Goal: Find specific page/section: Find specific page/section

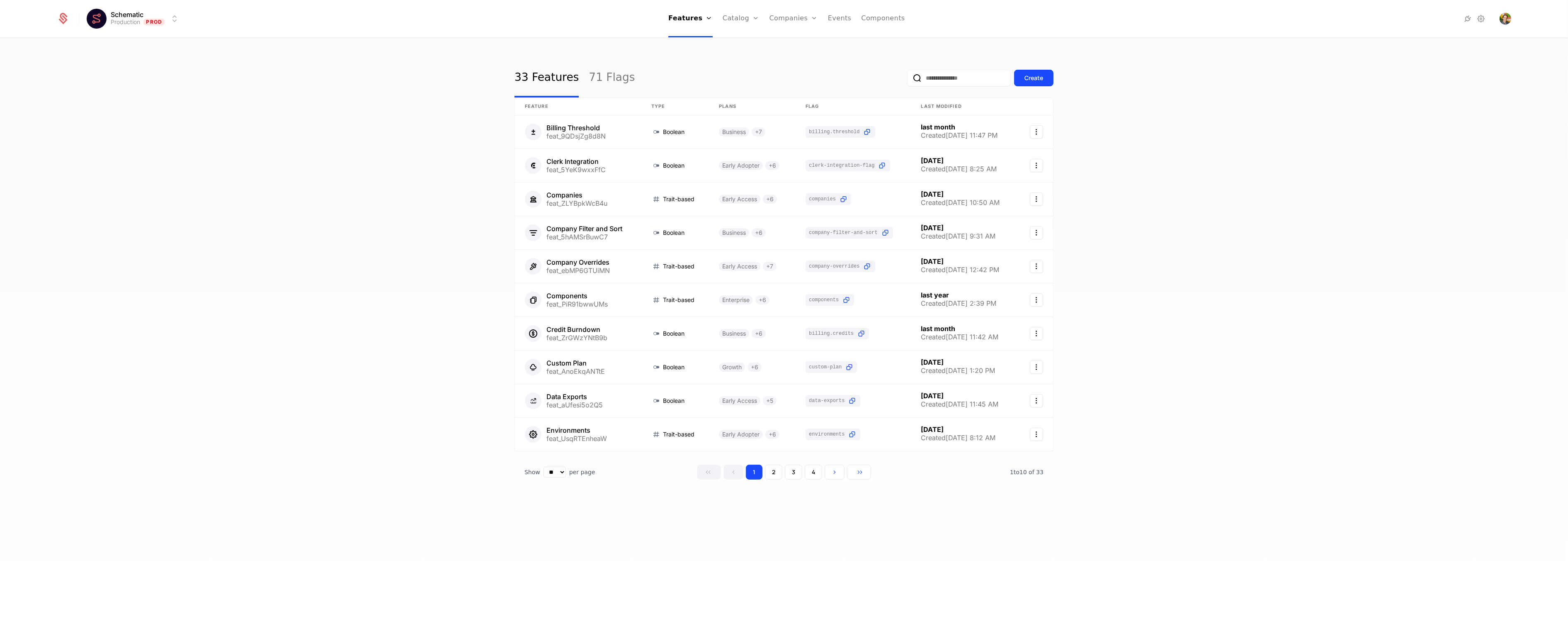
drag, startPoint x: 461, startPoint y: 137, endPoint x: 476, endPoint y: 124, distance: 19.8
click at [461, 137] on div "33 Features 71 Flags Create Feature Type Plans Flag Last Modified Billing Thres…" at bounding box center [784, 339] width 1568 height 602
click at [595, 82] on link "71 Flags" at bounding box center [611, 78] width 46 height 39
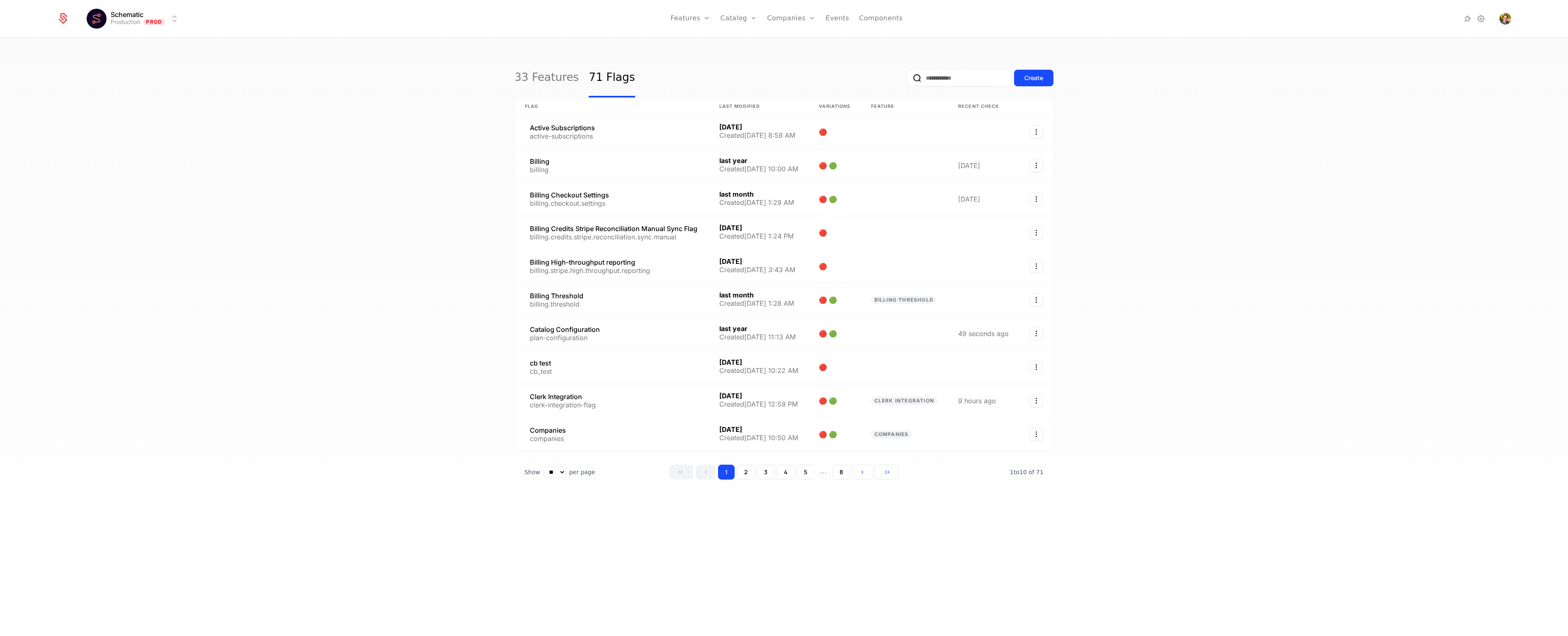
click at [946, 73] on input "email" at bounding box center [958, 78] width 103 height 16
click at [907, 79] on button "submit" at bounding box center [907, 79] width 0 height 0
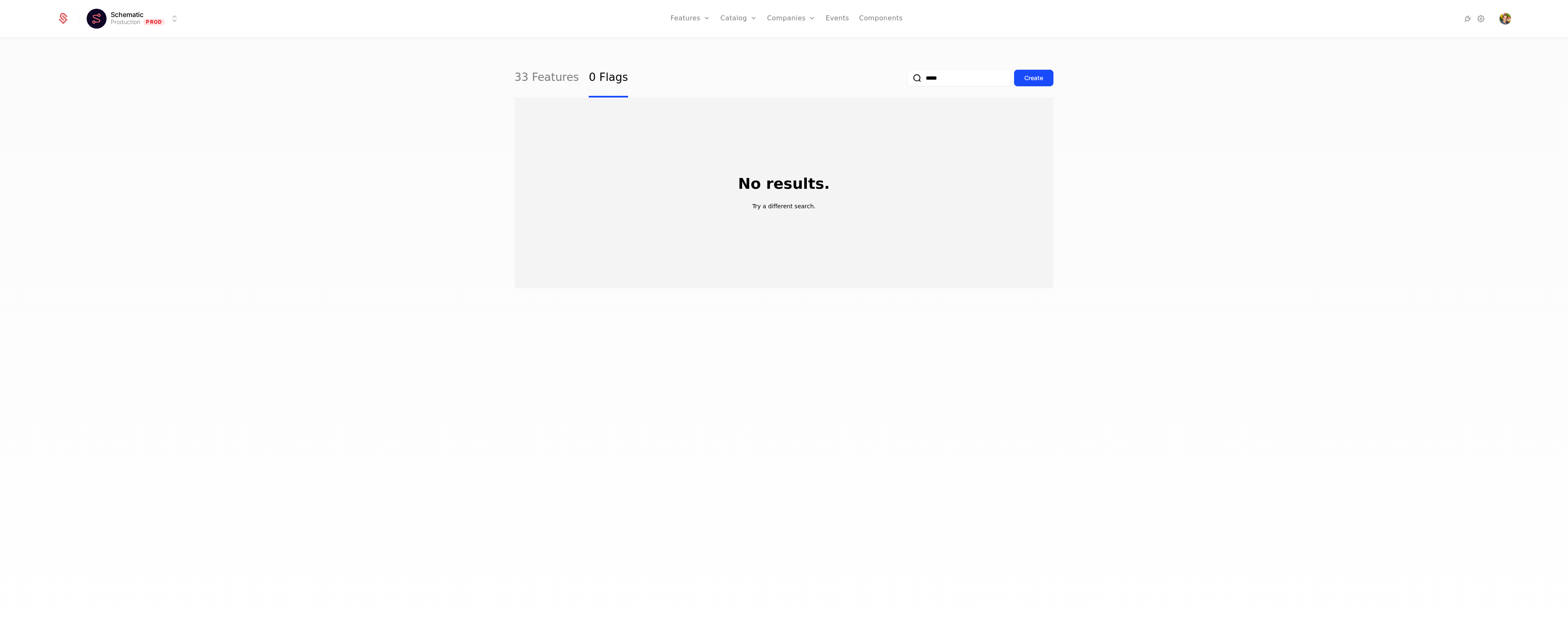
type input "*****"
click at [907, 79] on button "submit" at bounding box center [907, 79] width 0 height 0
click at [581, 124] on link at bounding box center [560, 132] width 91 height 33
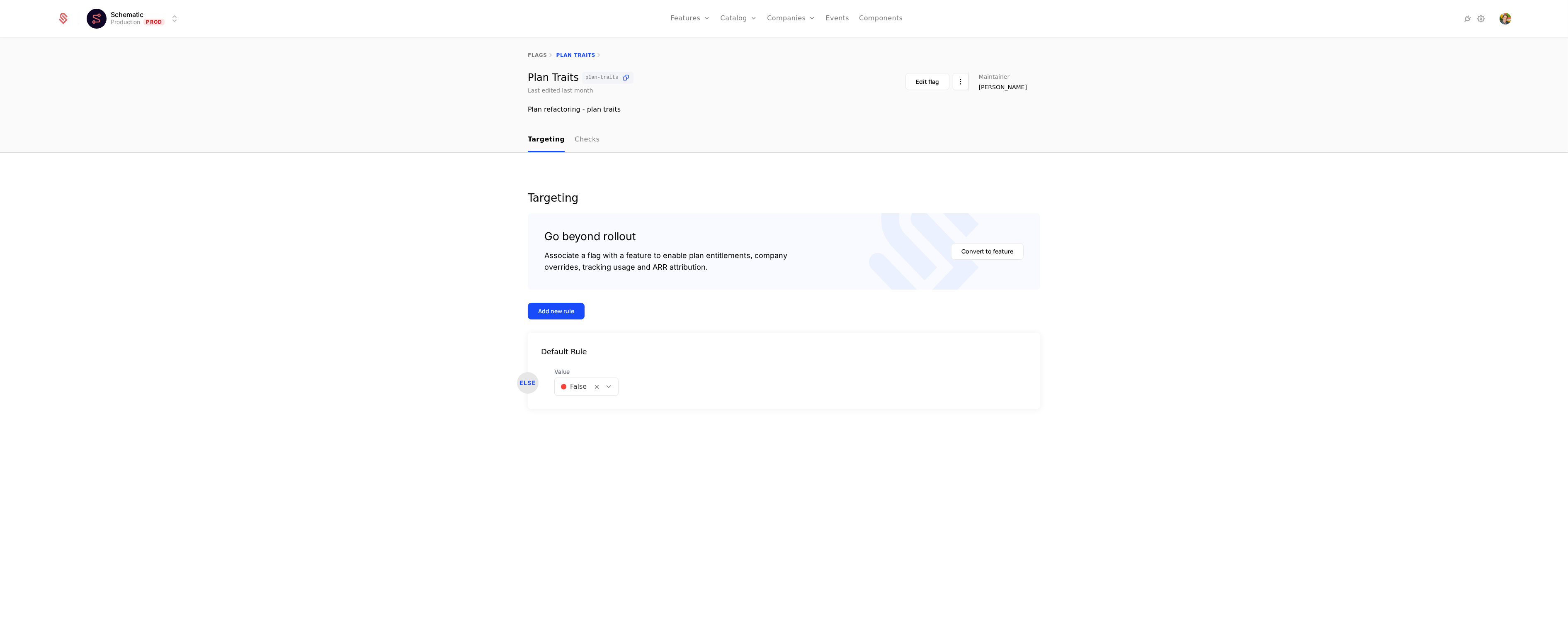
click at [741, 89] on div "Plan Traits plan-traits Last edited last month Edit flag Maintainer [PERSON_NAM…" at bounding box center [784, 83] width 512 height 22
click at [538, 53] on link "flags" at bounding box center [538, 55] width 19 height 6
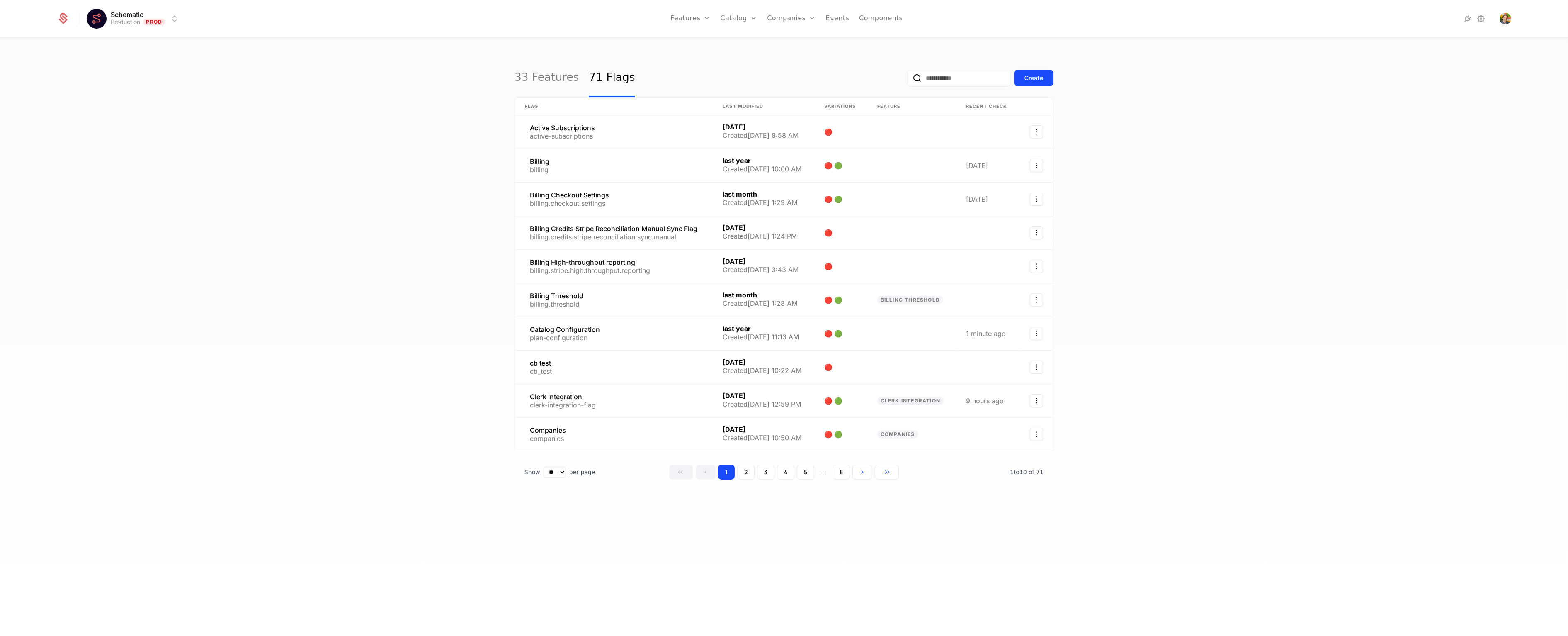
click at [955, 79] on input "email" at bounding box center [958, 78] width 103 height 16
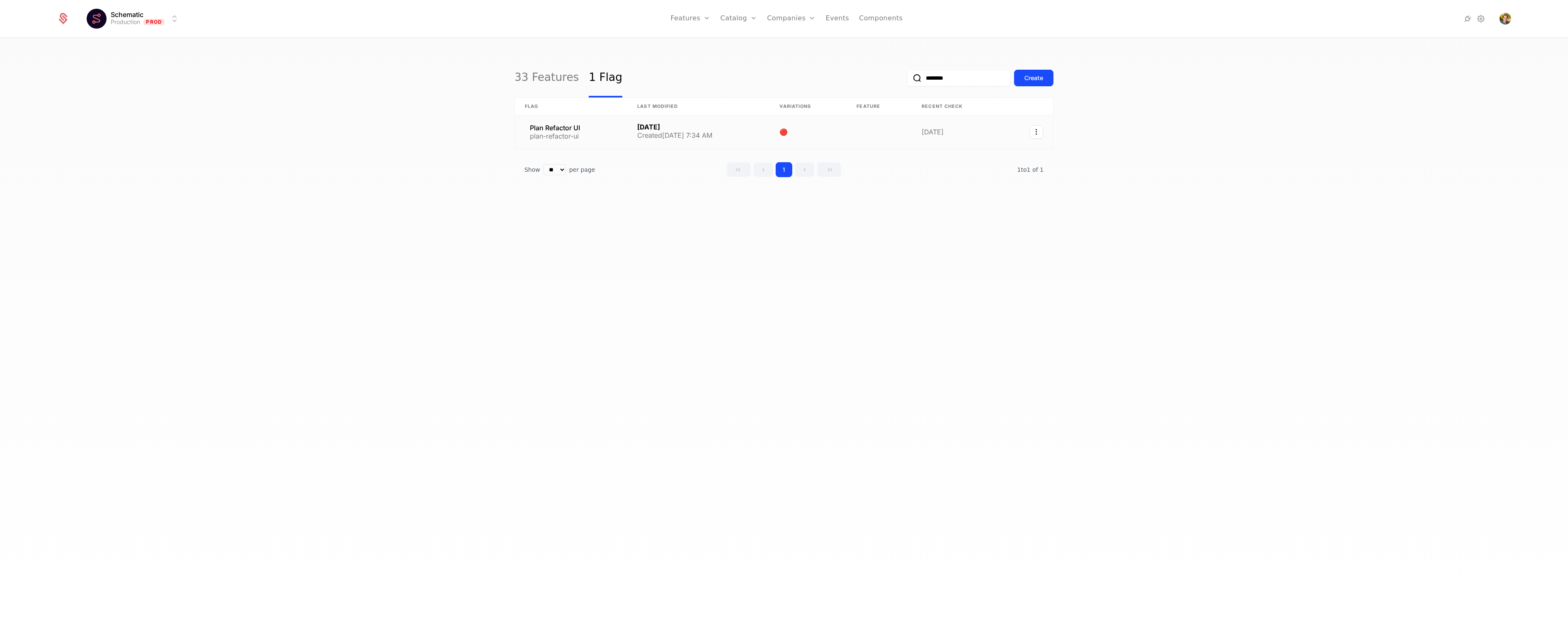
type input "********"
click at [574, 134] on link at bounding box center [571, 132] width 112 height 33
